Goal: Check status: Check status

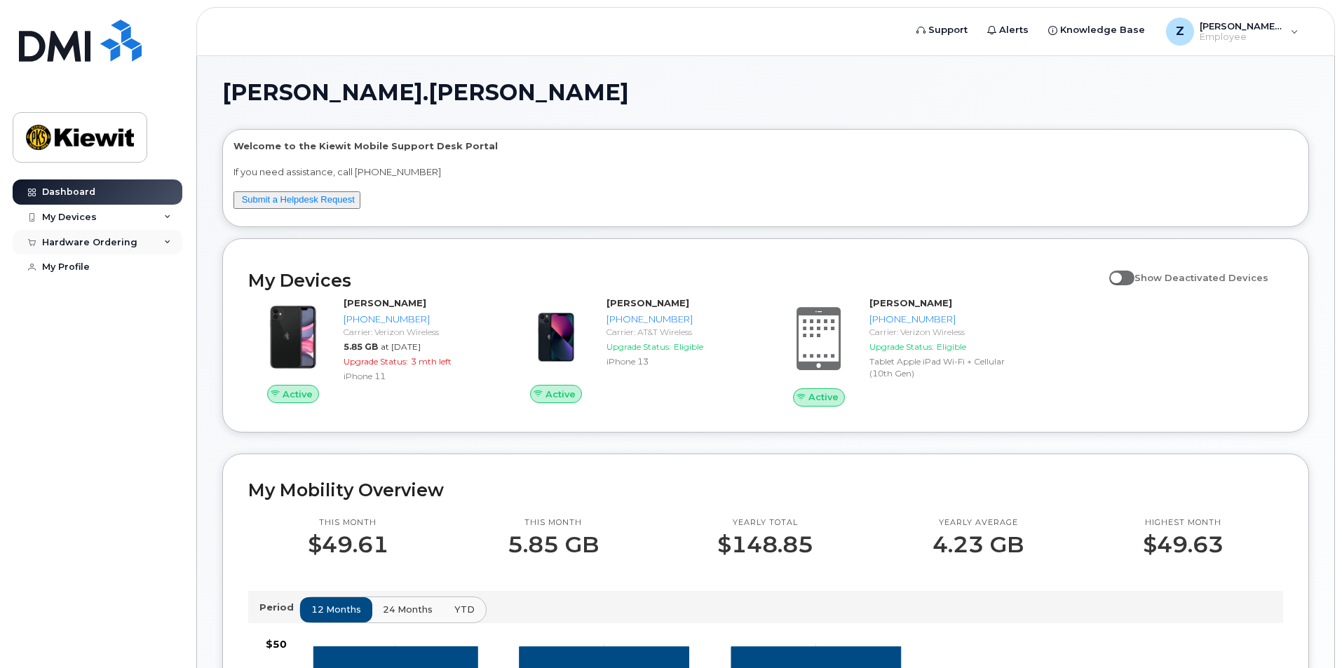
click at [148, 245] on div "Hardware Ordering" at bounding box center [98, 242] width 170 height 25
click at [90, 271] on div "My Orders" at bounding box center [73, 267] width 50 height 13
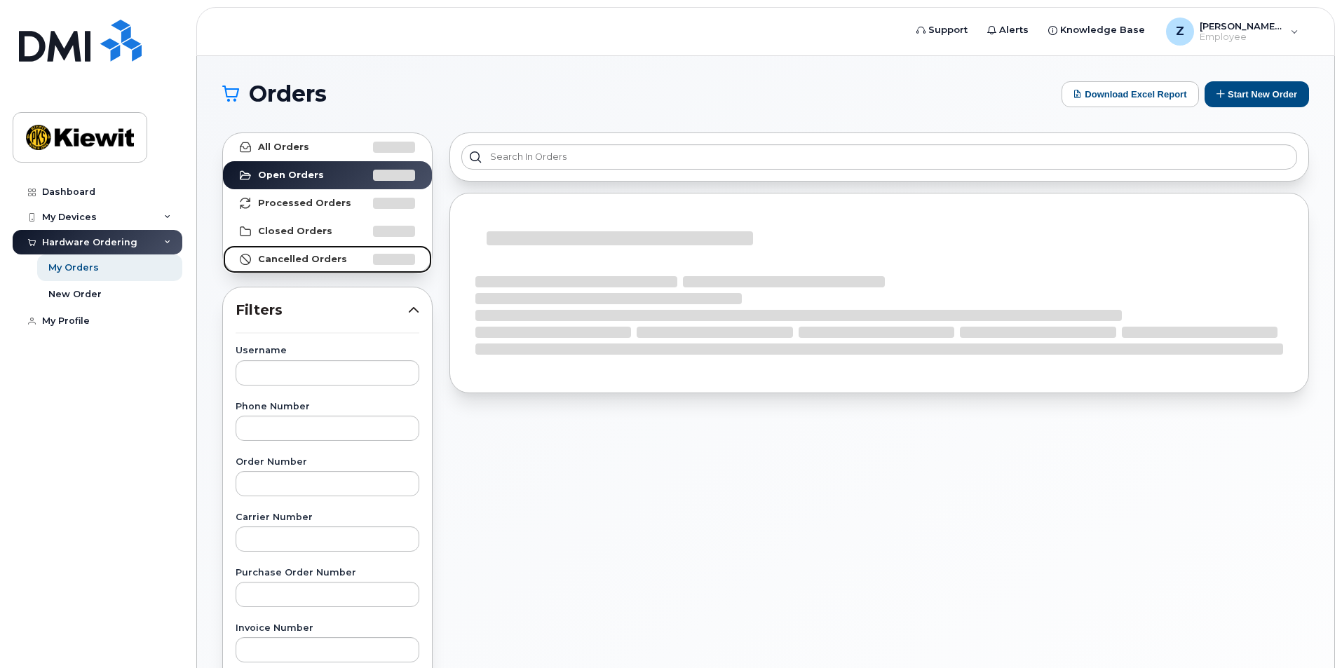
click at [287, 256] on strong "Cancelled Orders" at bounding box center [302, 259] width 89 height 11
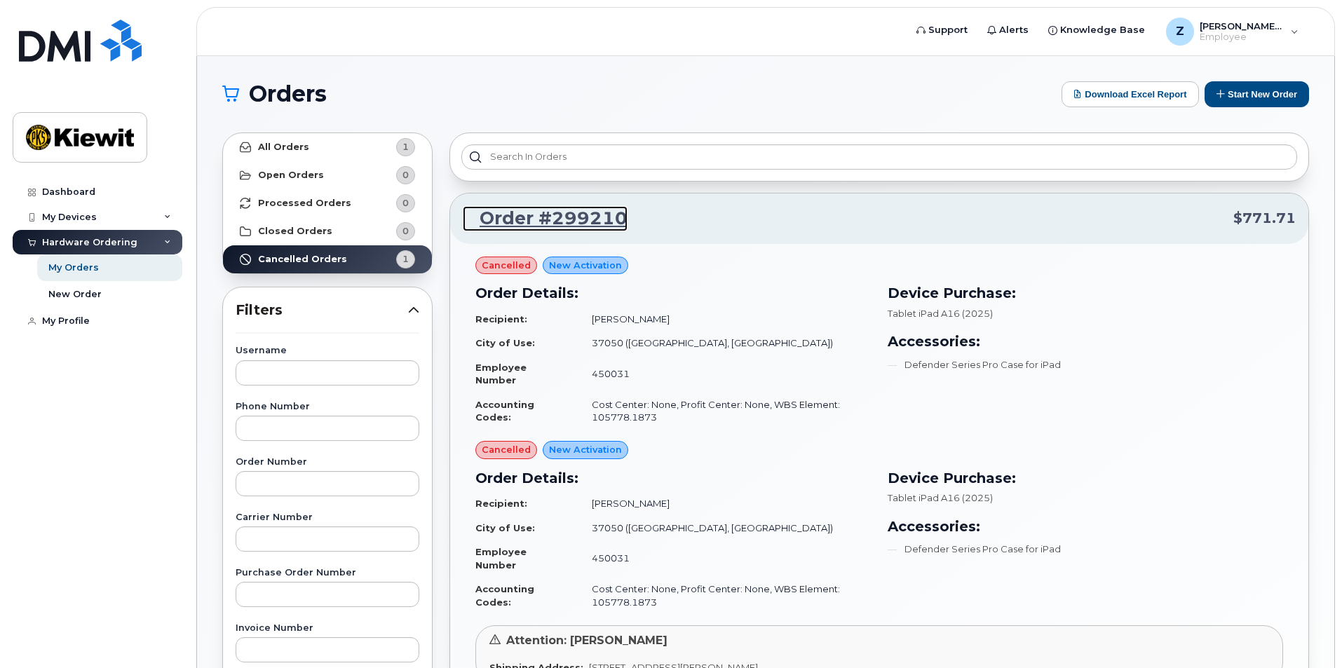
click at [568, 211] on link "Order #299210" at bounding box center [545, 218] width 165 height 25
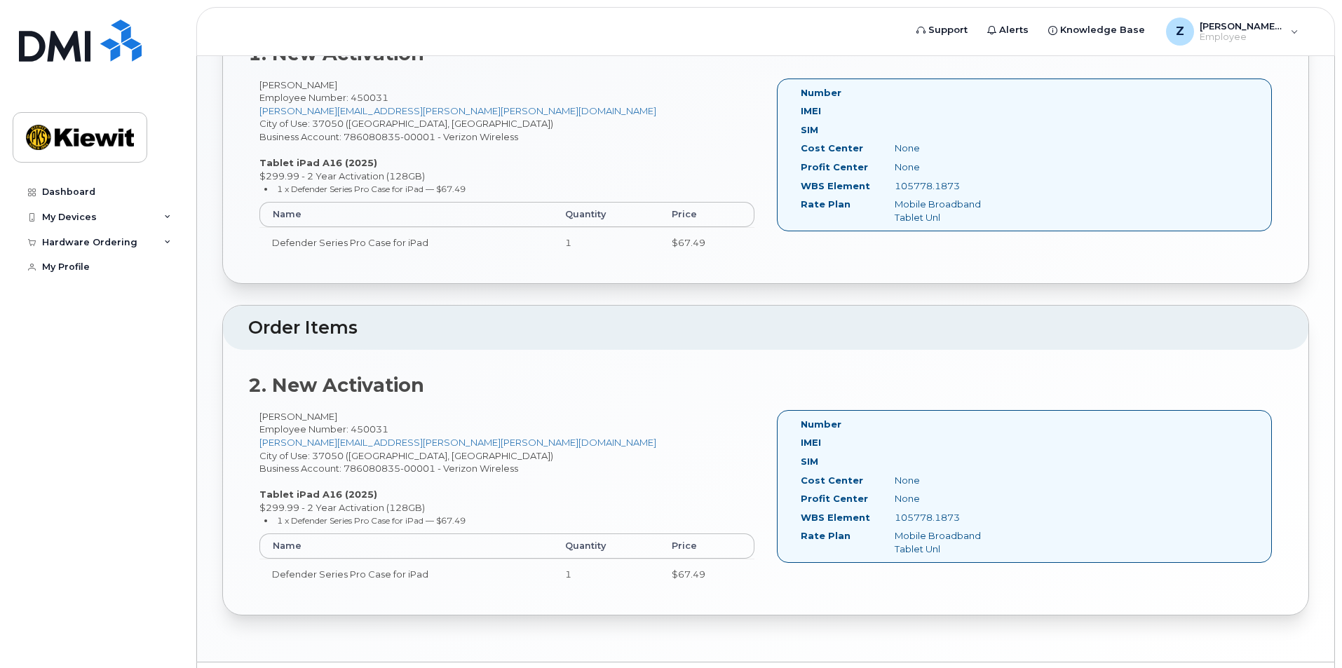
scroll to position [472, 0]
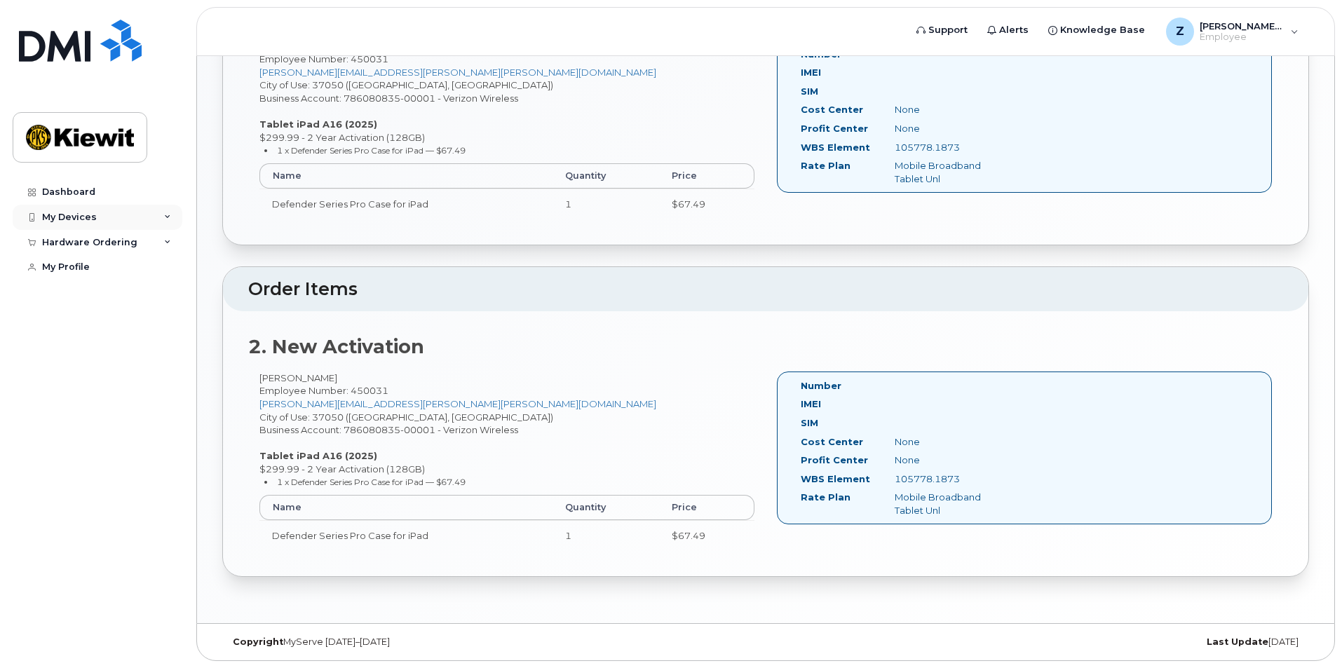
click at [91, 212] on div "My Devices" at bounding box center [69, 217] width 55 height 11
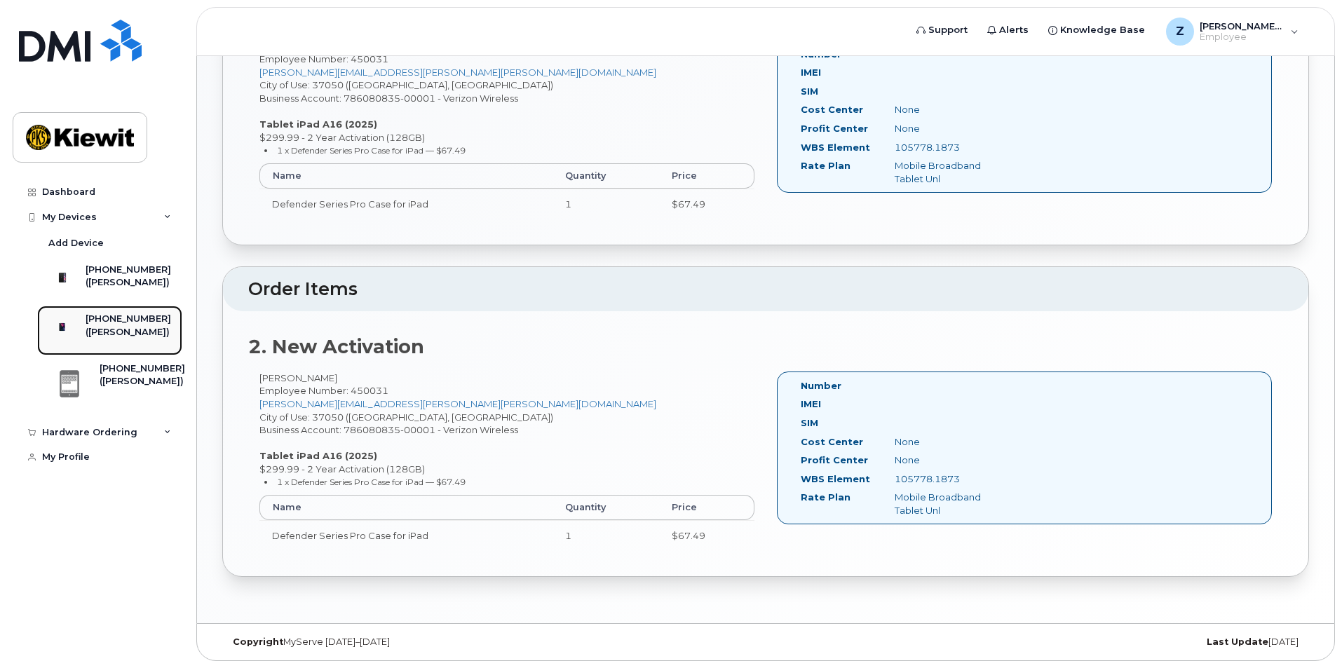
click at [109, 339] on div "([PERSON_NAME])" at bounding box center [129, 332] width 86 height 13
